Goal: Information Seeking & Learning: Learn about a topic

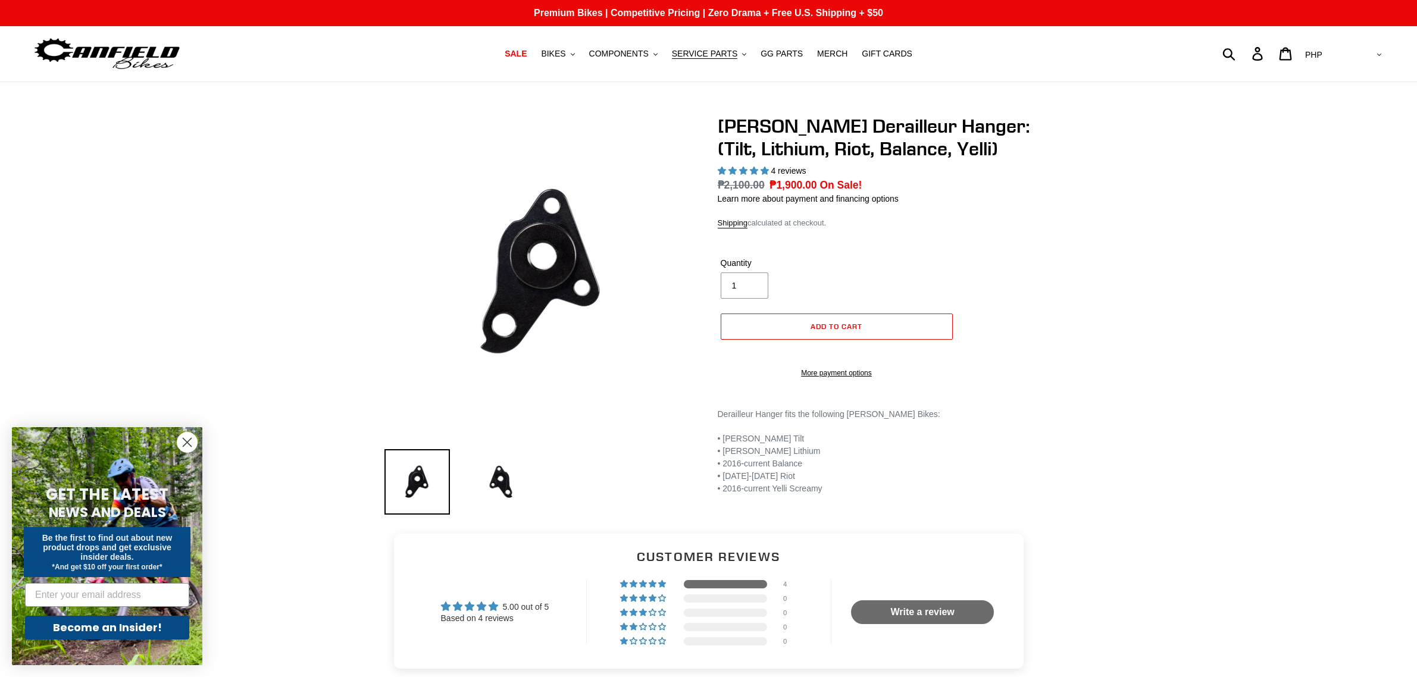
select select "highest-rating"
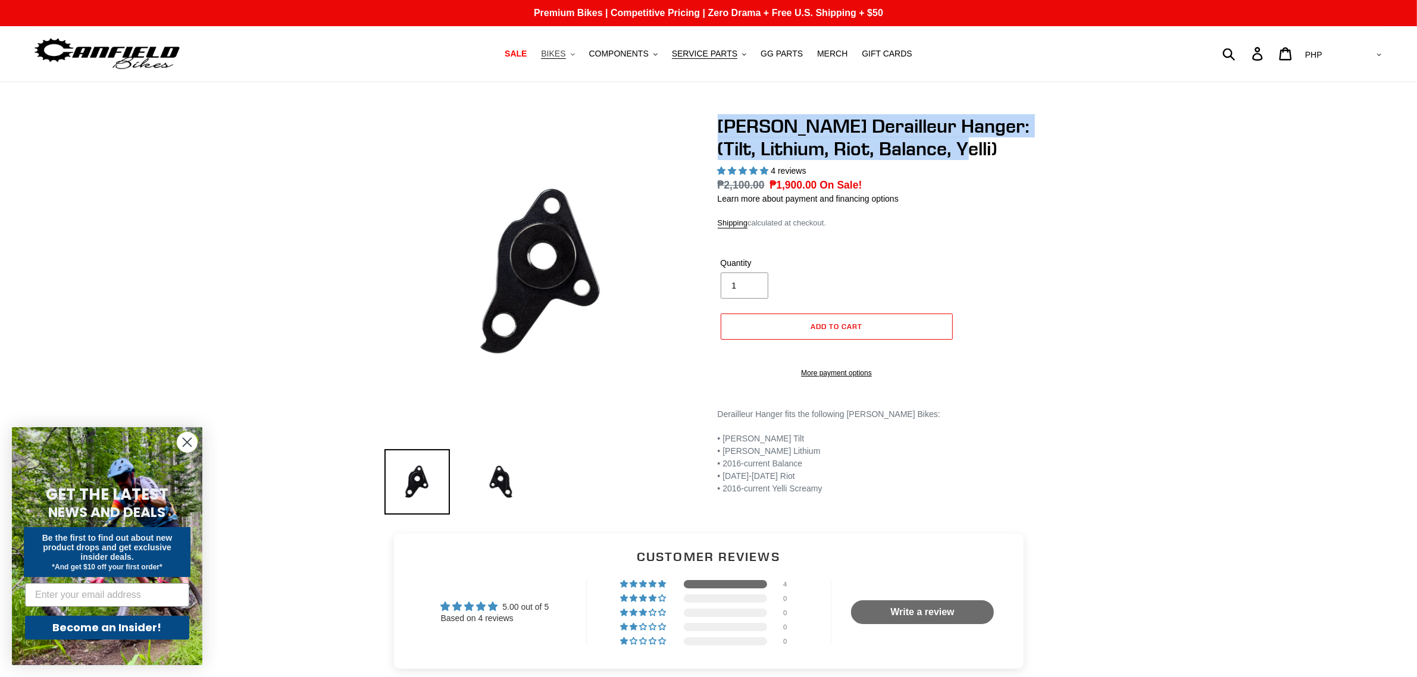
click at [565, 51] on span "BIKES" at bounding box center [553, 54] width 24 height 10
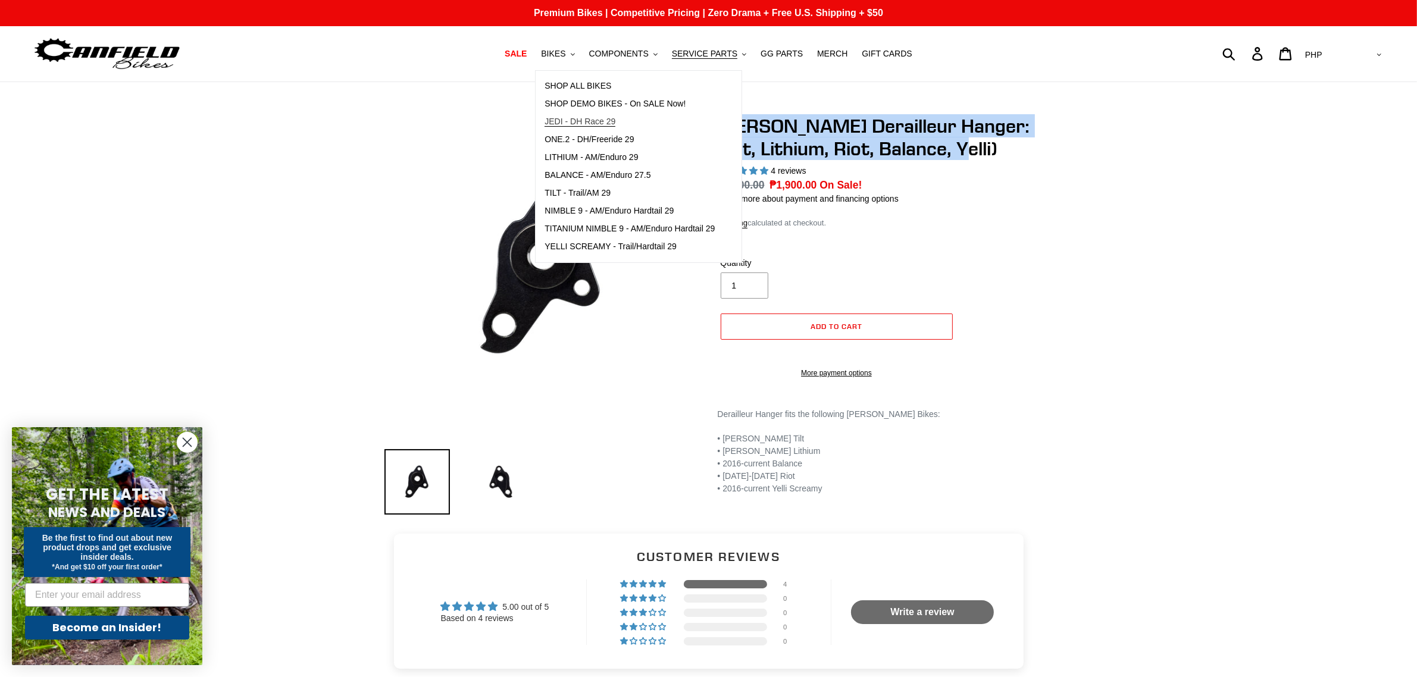
click at [593, 117] on span "JEDI - DH Race 29" at bounding box center [579, 122] width 71 height 10
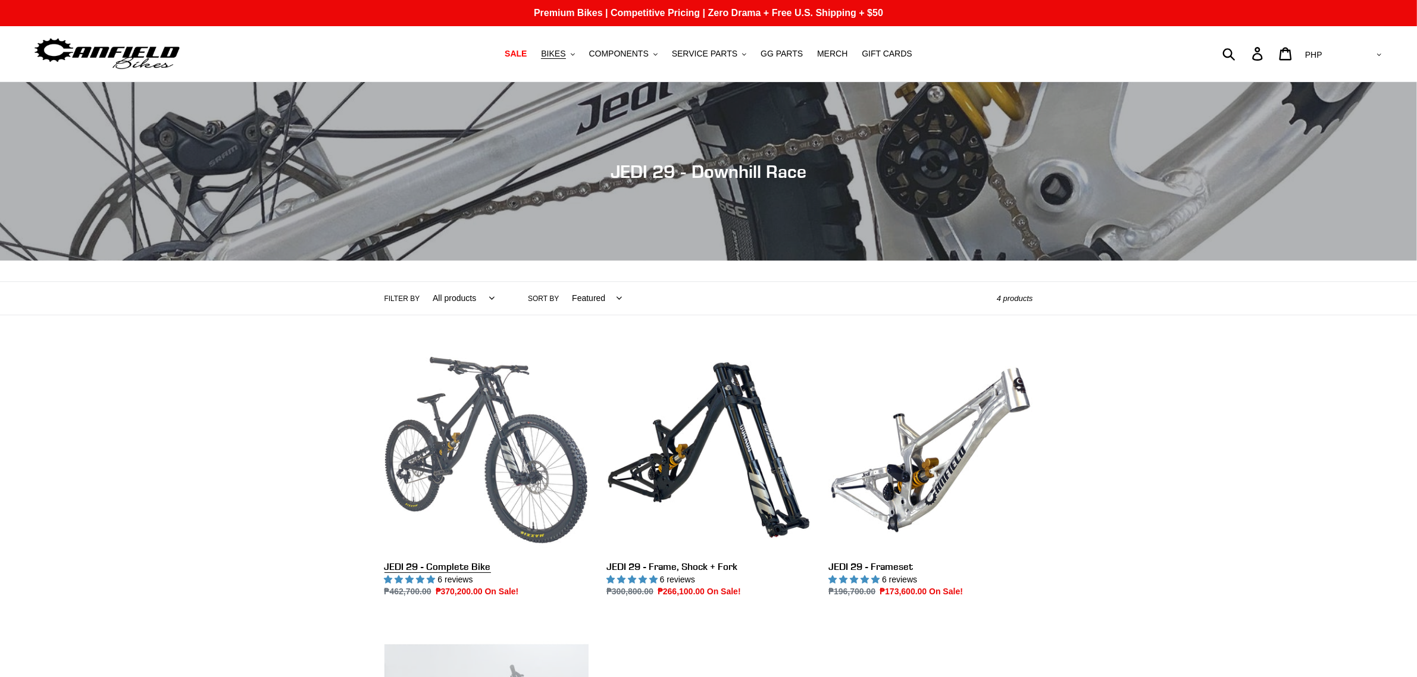
click at [460, 472] on link "JEDI 29 - Complete Bike" at bounding box center [486, 473] width 204 height 250
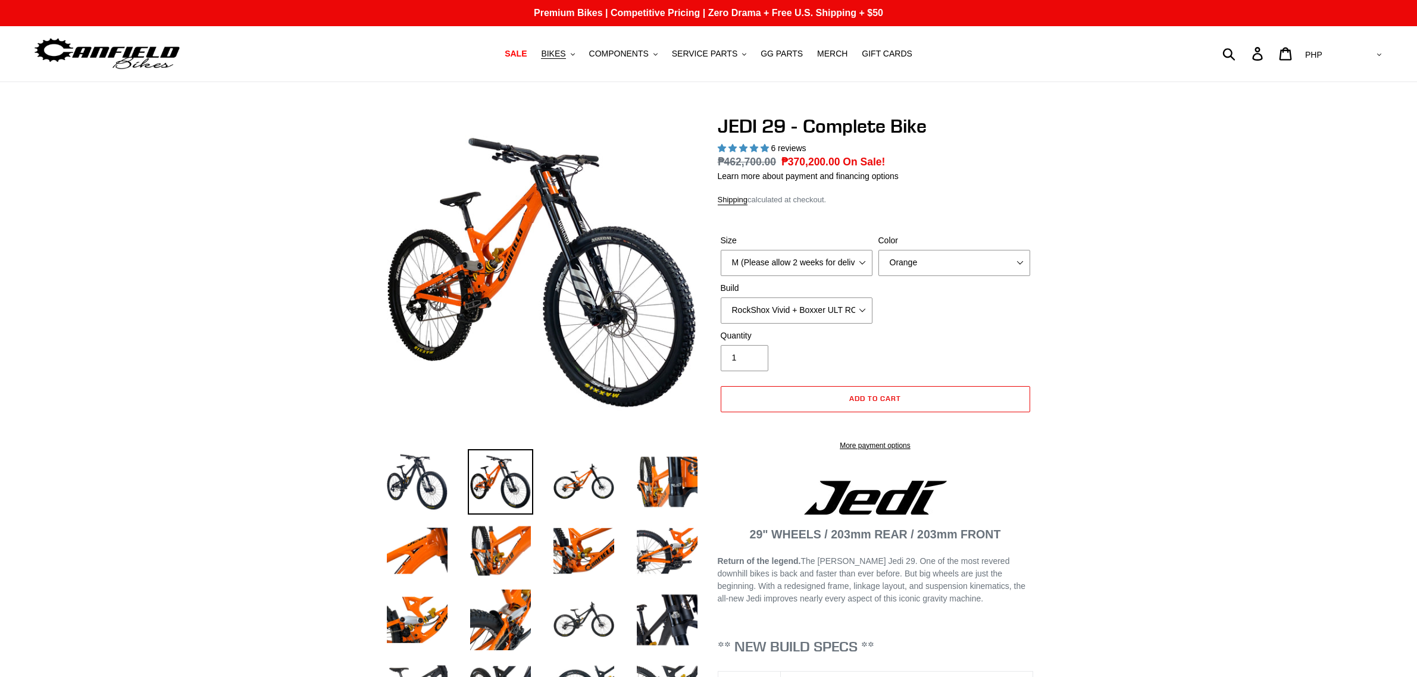
select select "highest-rating"
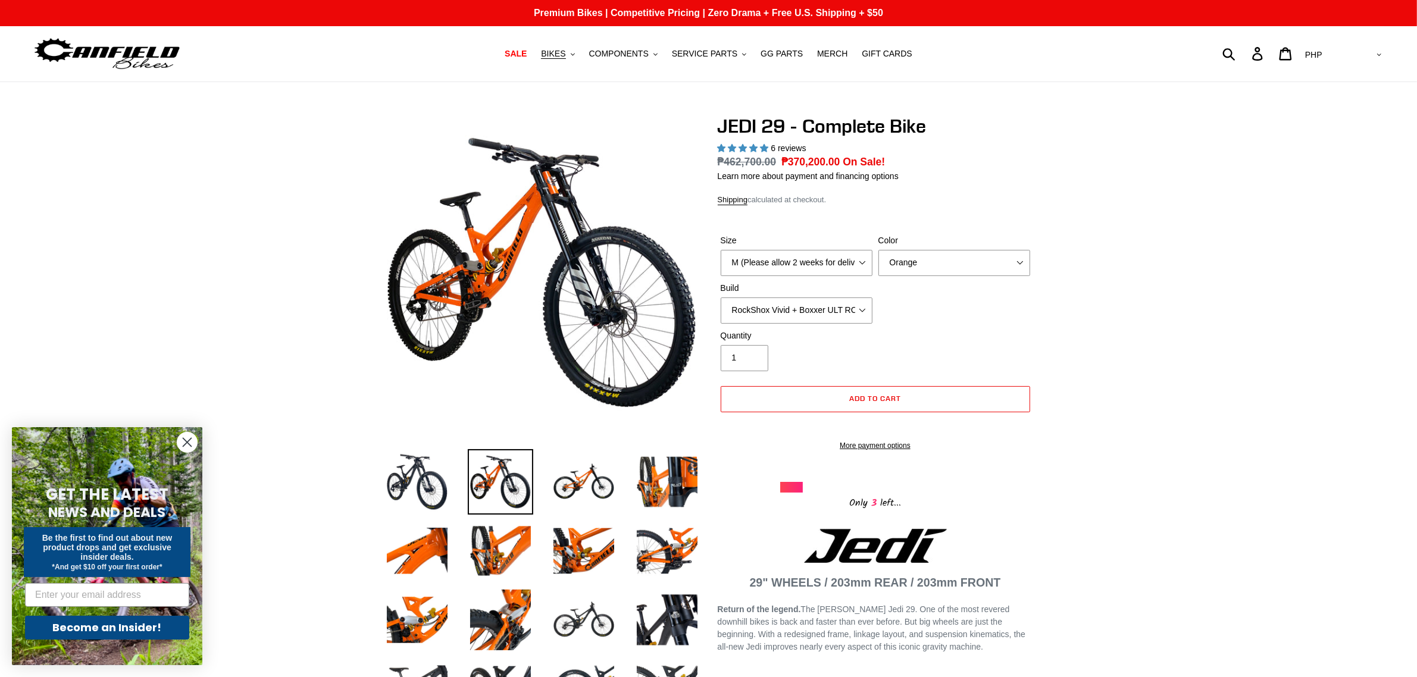
select select "USD"
click at [1348, 44] on select "AED AFN ALL AMD ANG AUD AWG AZN BAM BBD BDT BGN BIF BND BOB BSD BWP BZD CAD CDF…" at bounding box center [1342, 55] width 84 height 22
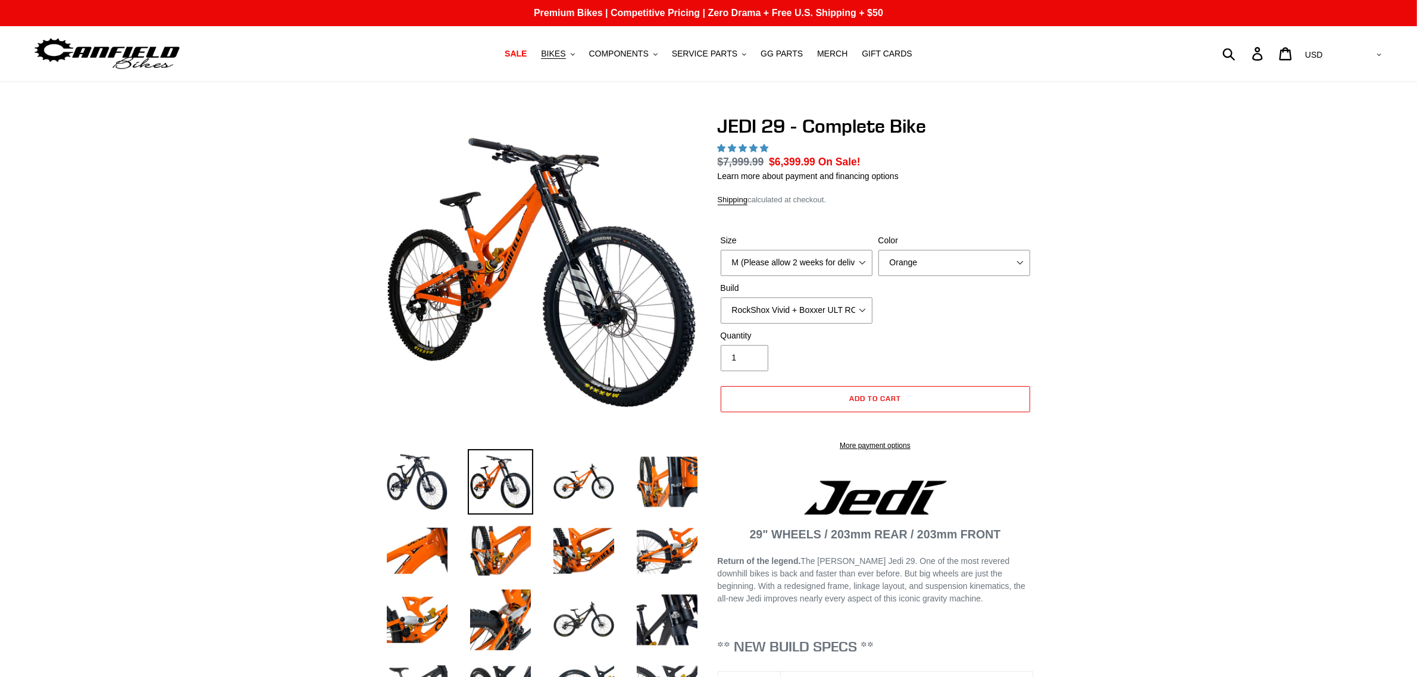
select select "highest-rating"
